Goal: Find specific page/section: Find specific page/section

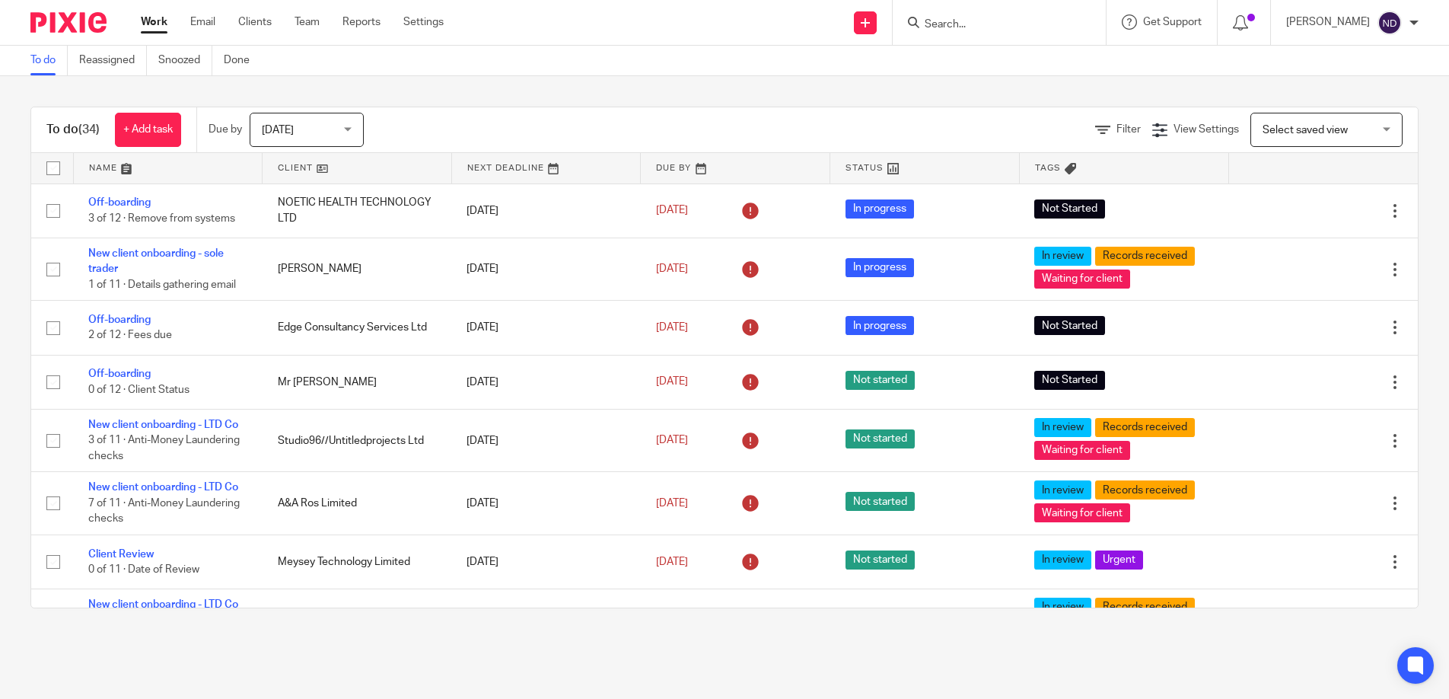
click at [958, 16] on form at bounding box center [1004, 22] width 162 height 19
click at [954, 27] on input "Search" at bounding box center [991, 25] width 137 height 14
paste input "[PERSON_NAME]"
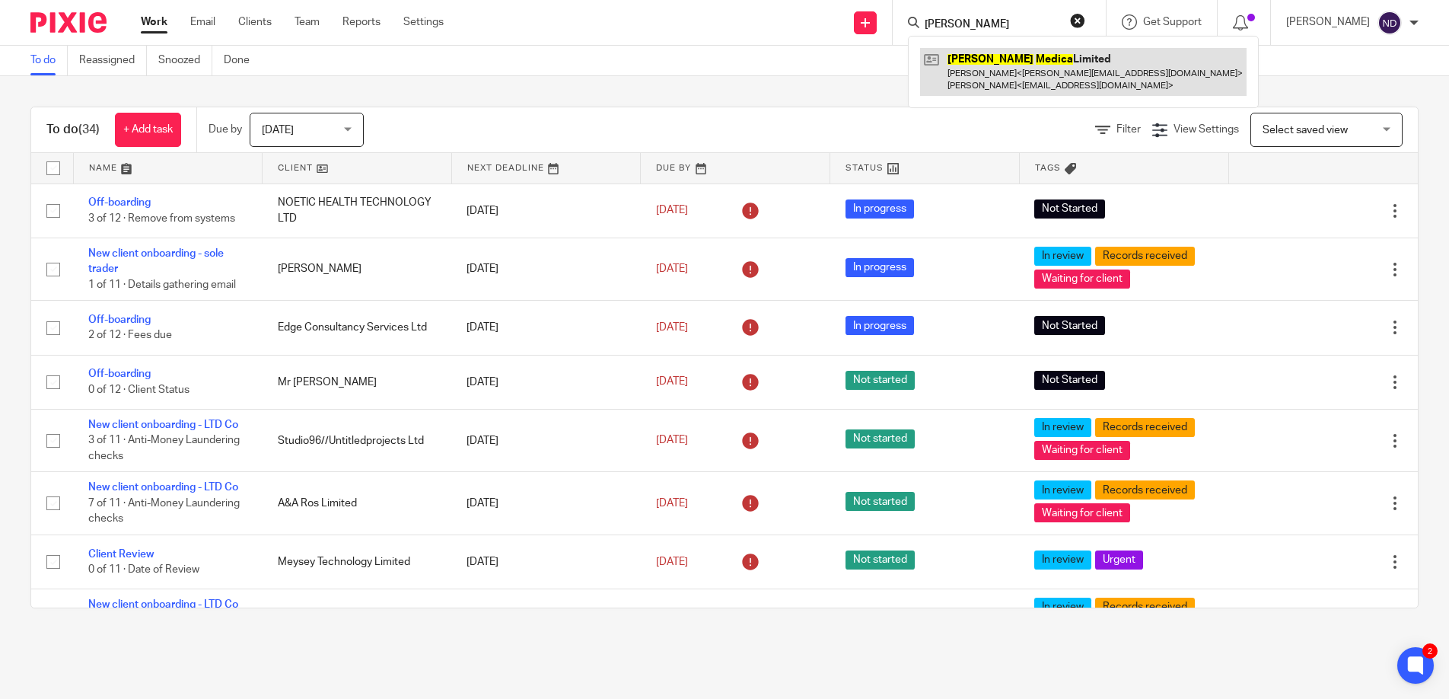
type input "[PERSON_NAME]"
click at [1010, 66] on link at bounding box center [1083, 71] width 326 height 47
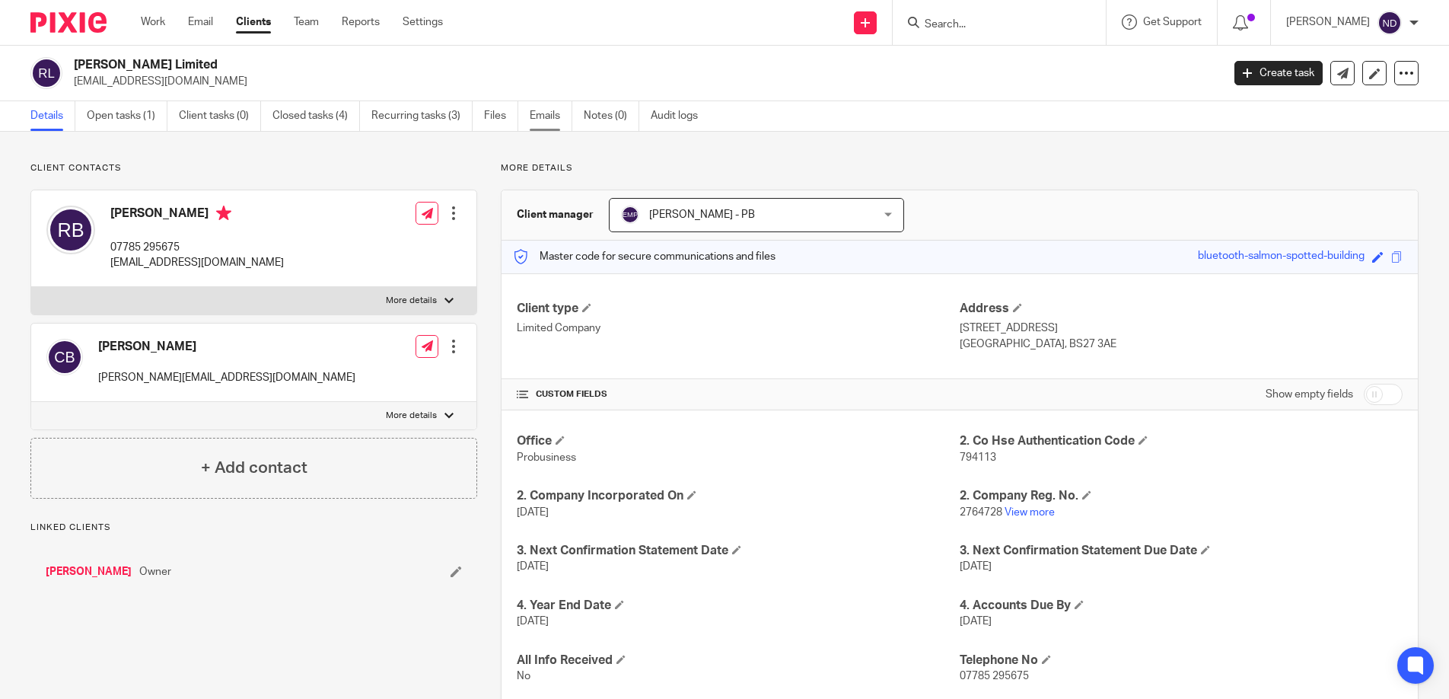
click at [552, 115] on link "Emails" at bounding box center [551, 116] width 43 height 30
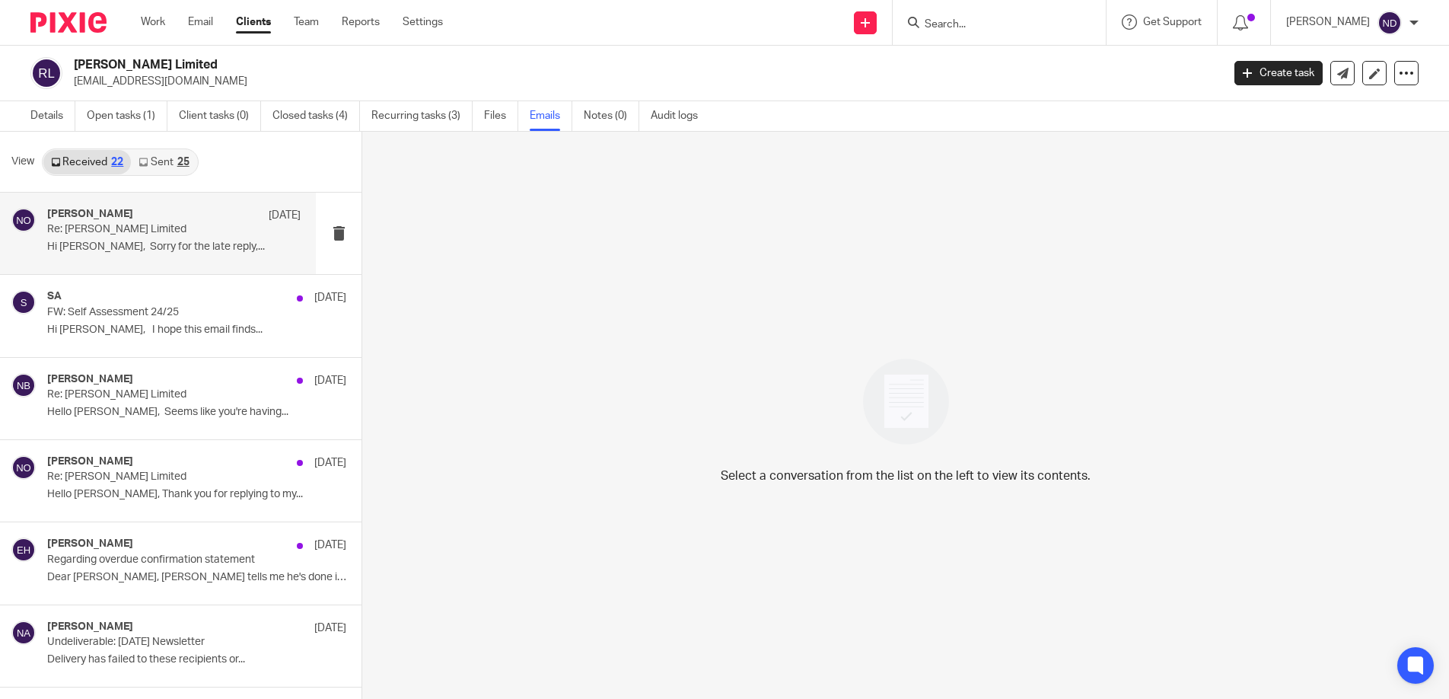
click at [104, 236] on div "Niall O'Driscoll 8 Aug Re: Rosa Medica Limited Hi Chris, Sorry for the late rep…" at bounding box center [173, 233] width 253 height 51
